Goal: Task Accomplishment & Management: Use online tool/utility

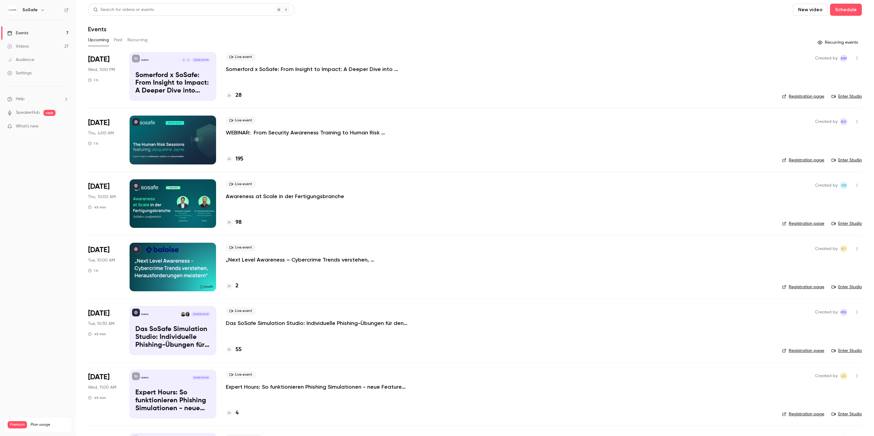
click at [240, 95] on h4 "28" at bounding box center [238, 95] width 6 height 8
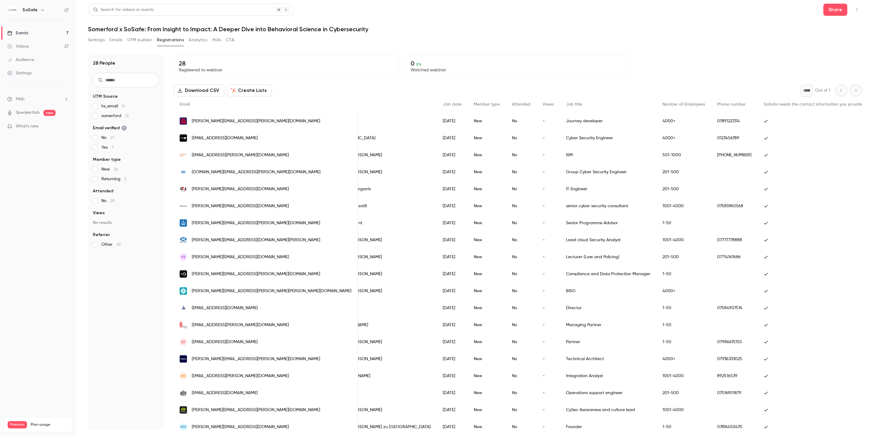
scroll to position [0, 38]
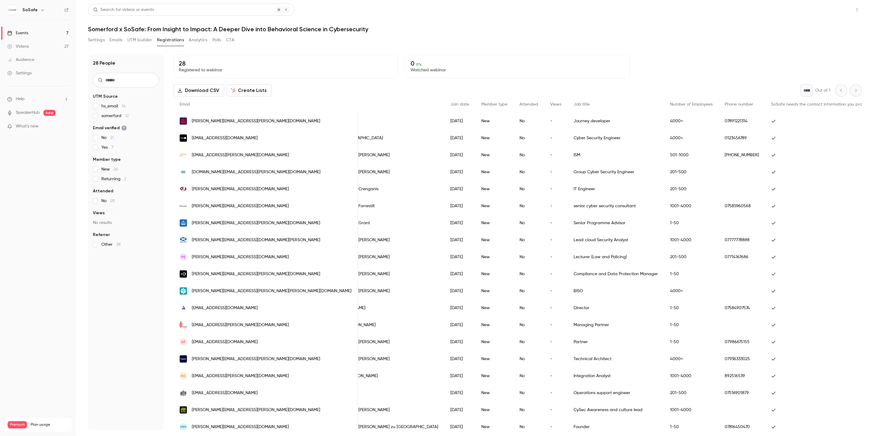
click at [827, 13] on button "Share" at bounding box center [835, 10] width 24 height 12
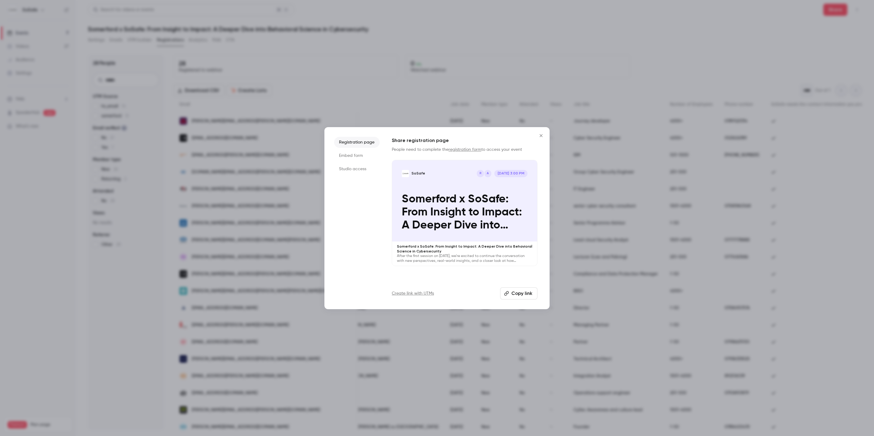
click at [357, 171] on li "Studio access" at bounding box center [356, 168] width 45 height 11
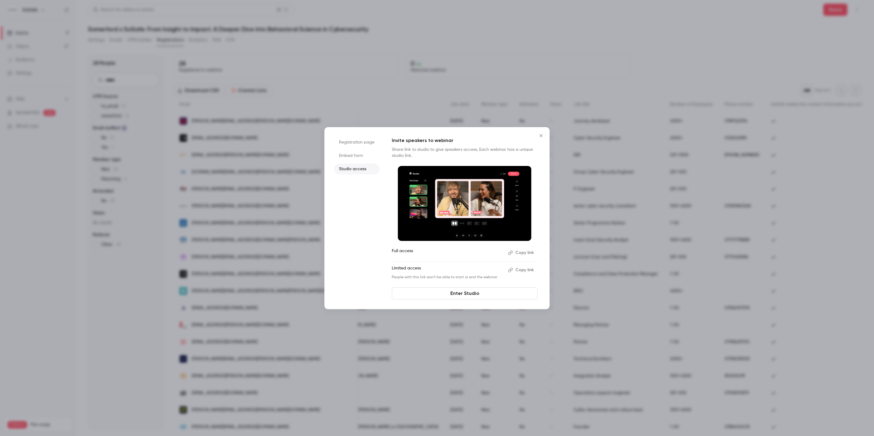
click at [473, 293] on link "Enter Studio" at bounding box center [465, 293] width 146 height 12
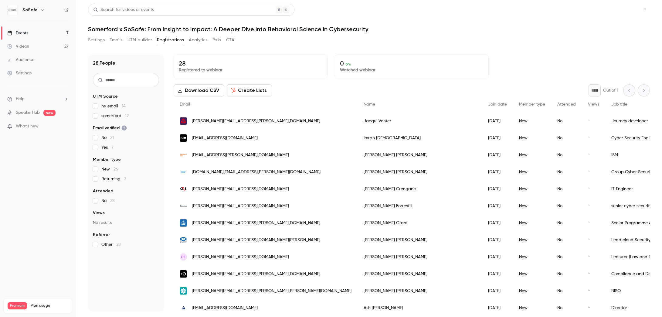
click at [622, 12] on button "Share" at bounding box center [623, 10] width 24 height 12
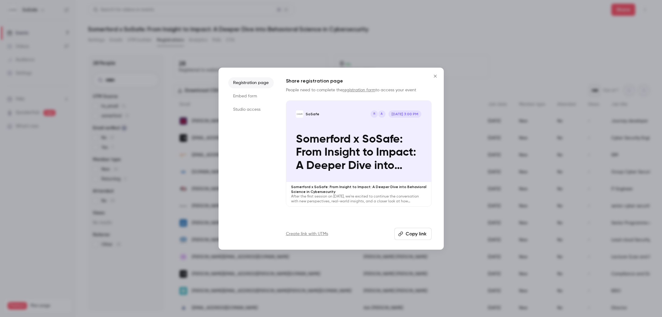
click at [253, 110] on li "Studio access" at bounding box center [250, 109] width 45 height 11
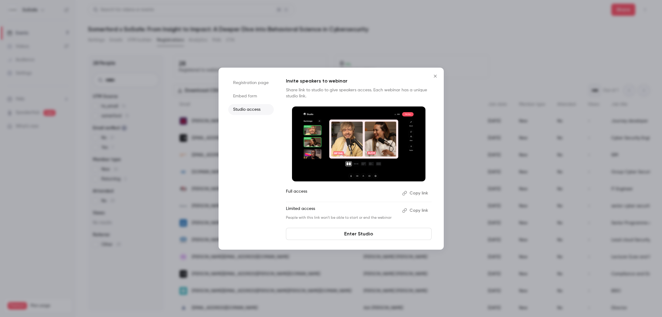
click at [348, 236] on link "Enter Studio" at bounding box center [359, 234] width 146 height 12
click at [413, 214] on button "Copy link" at bounding box center [415, 211] width 32 height 10
